Goal: Go to known website: Access a specific website the user already knows

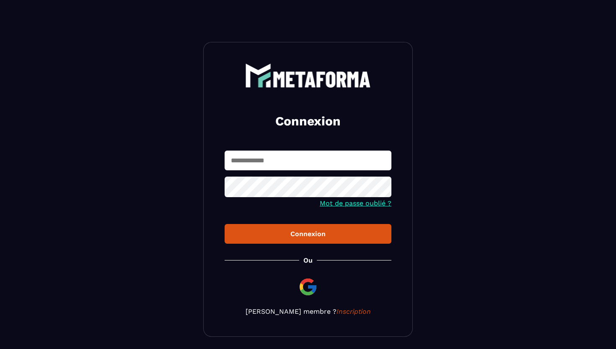
click at [302, 163] on input "text" at bounding box center [308, 160] width 167 height 20
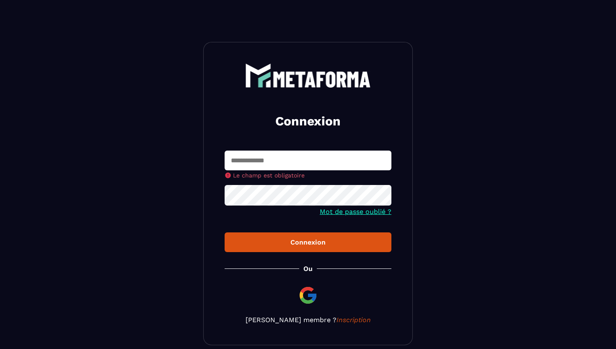
click at [302, 291] on img at bounding box center [308, 295] width 20 height 20
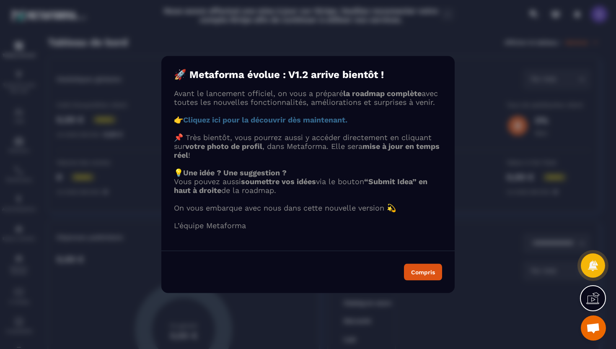
click at [215, 124] on strong "Cliquez ici pour la découvrir dès maintenant." at bounding box center [265, 119] width 164 height 9
